Goal: Task Accomplishment & Management: Complete application form

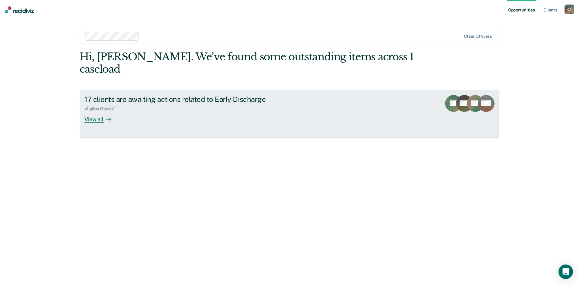
click at [98, 120] on div "View all" at bounding box center [101, 117] width 34 height 12
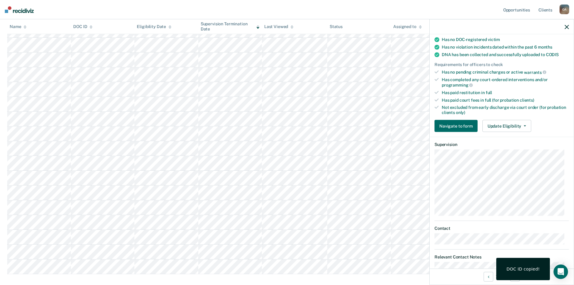
scroll to position [151, 0]
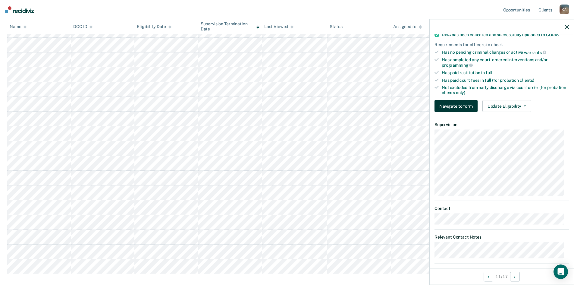
click at [455, 109] on button "Navigate to form" at bounding box center [456, 106] width 43 height 12
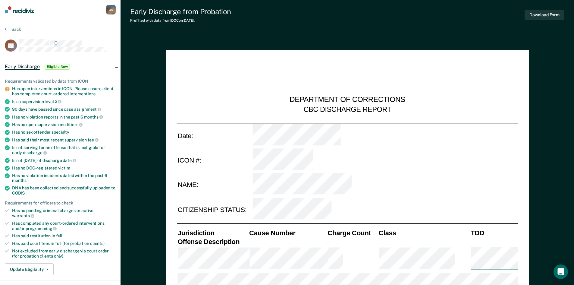
type textarea "x"
click at [112, 36] on div "Back" at bounding box center [60, 33] width 111 height 13
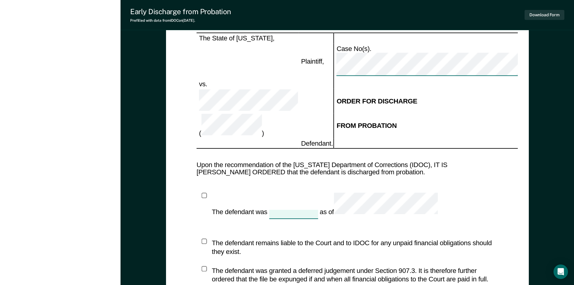
scroll to position [831, 0]
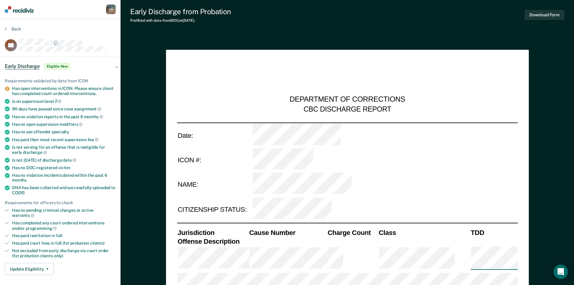
scroll to position [0, 0]
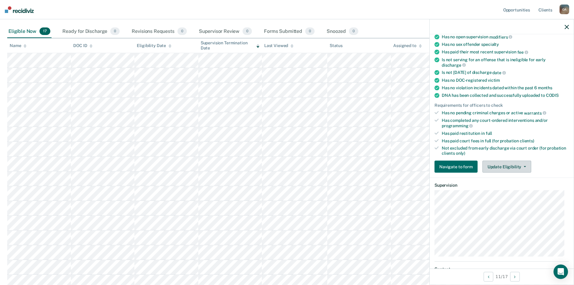
scroll to position [90, 0]
click at [499, 163] on button "Update Eligibility" at bounding box center [507, 166] width 49 height 12
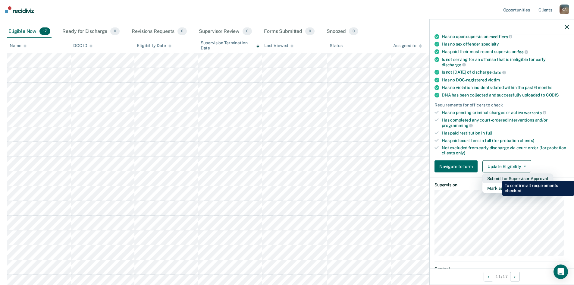
click at [498, 176] on button "Submit for Supervisor Approval" at bounding box center [518, 179] width 71 height 10
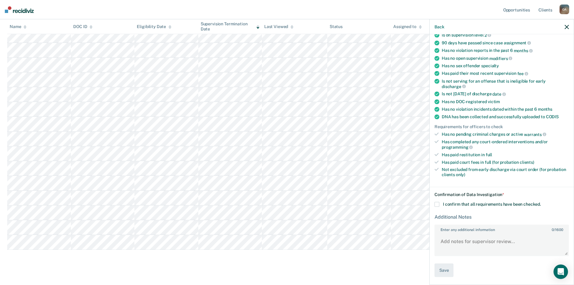
scroll to position [123, 0]
click at [438, 203] on span at bounding box center [437, 204] width 5 height 5
click at [541, 202] on input "I confirm that all requirements have been checked." at bounding box center [541, 202] width 0 height 0
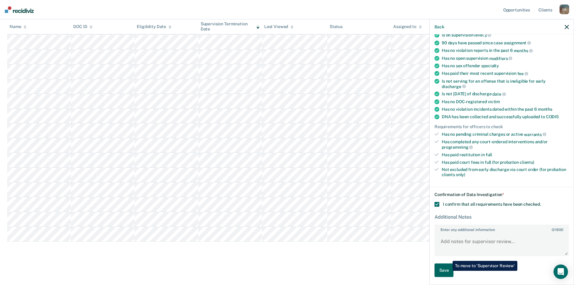
click at [448, 271] on button "Save" at bounding box center [444, 270] width 19 height 14
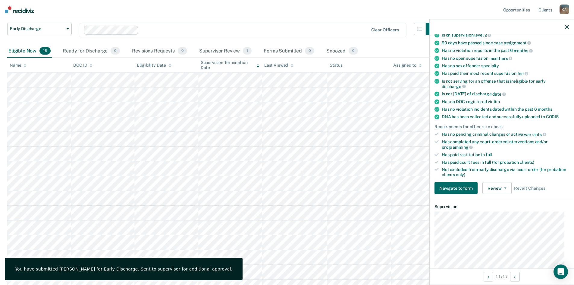
scroll to position [18, 0]
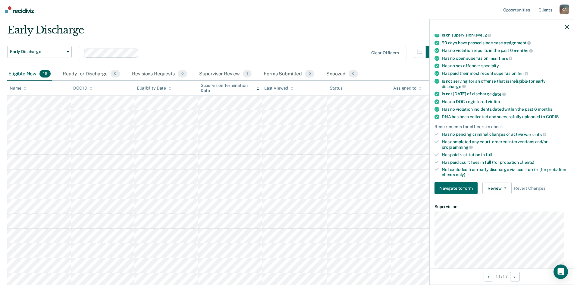
click at [569, 27] on div at bounding box center [502, 26] width 144 height 15
click at [564, 26] on div at bounding box center [502, 26] width 144 height 15
click at [567, 26] on icon "button" at bounding box center [567, 27] width 4 height 4
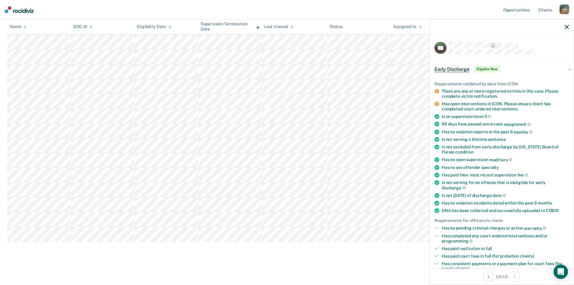
scroll to position [0, 0]
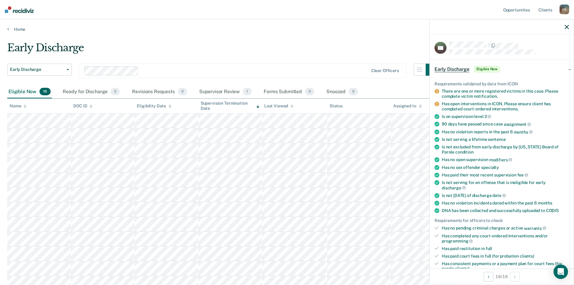
click at [569, 31] on div at bounding box center [502, 26] width 144 height 15
click at [573, 26] on div at bounding box center [502, 26] width 144 height 15
click at [568, 26] on icon "button" at bounding box center [567, 27] width 4 height 4
